Goal: Task Accomplishment & Management: Complete application form

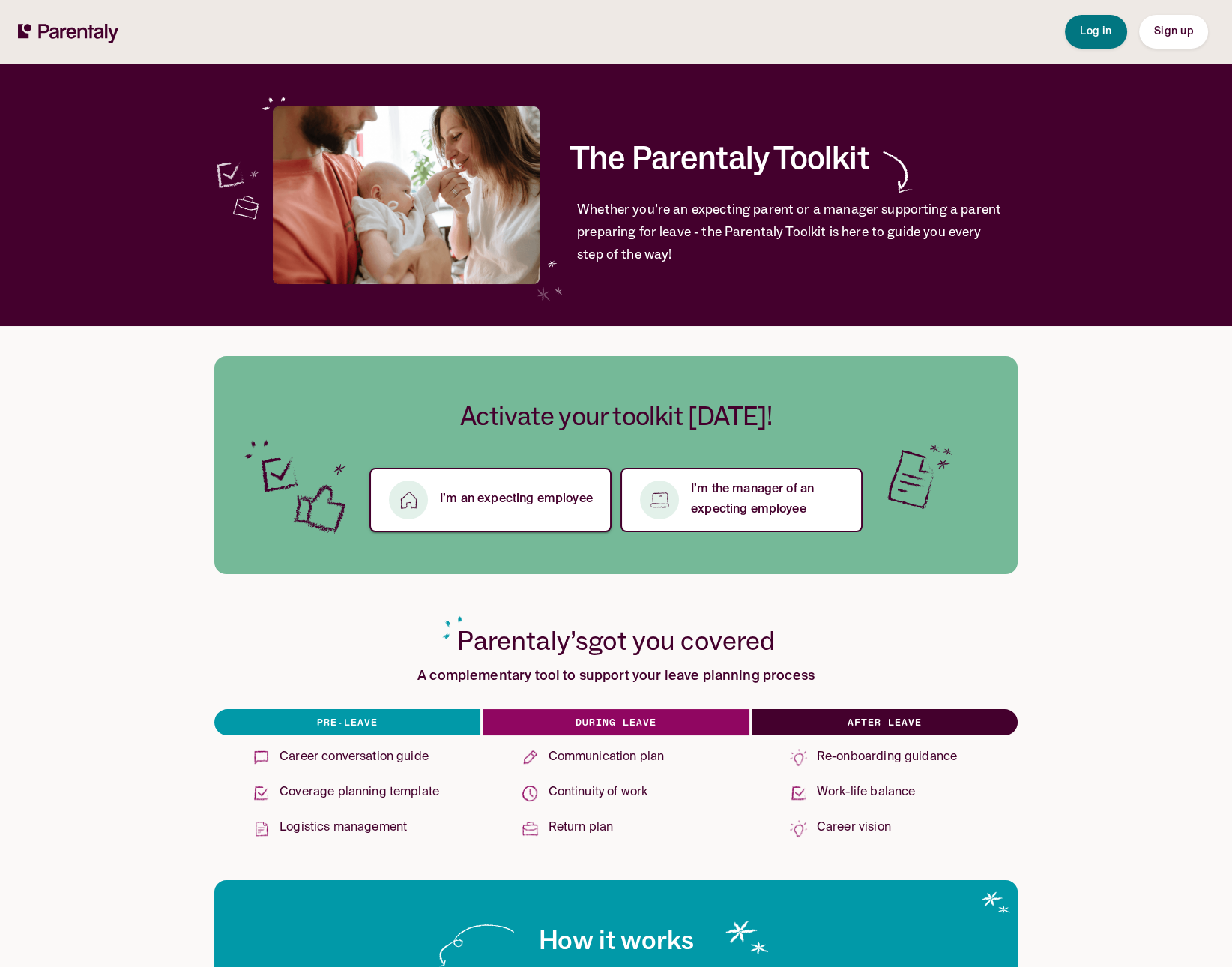
click at [572, 501] on p "I’m an expecting employee" at bounding box center [516, 499] width 152 height 20
